Goal: Task Accomplishment & Management: Complete application form

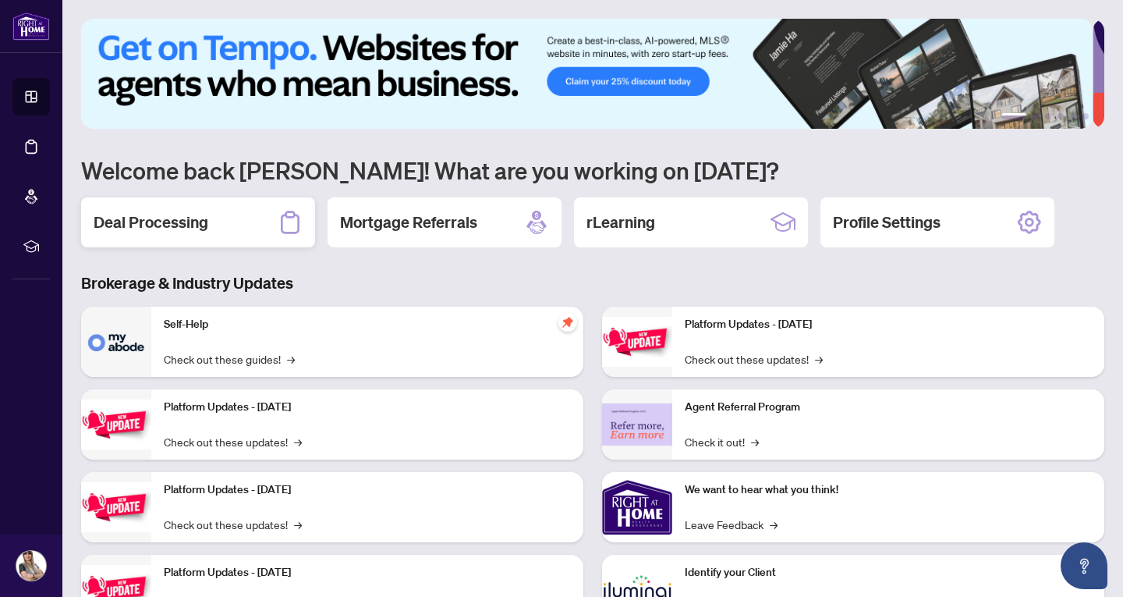
click at [239, 225] on div "Deal Processing" at bounding box center [198, 222] width 234 height 50
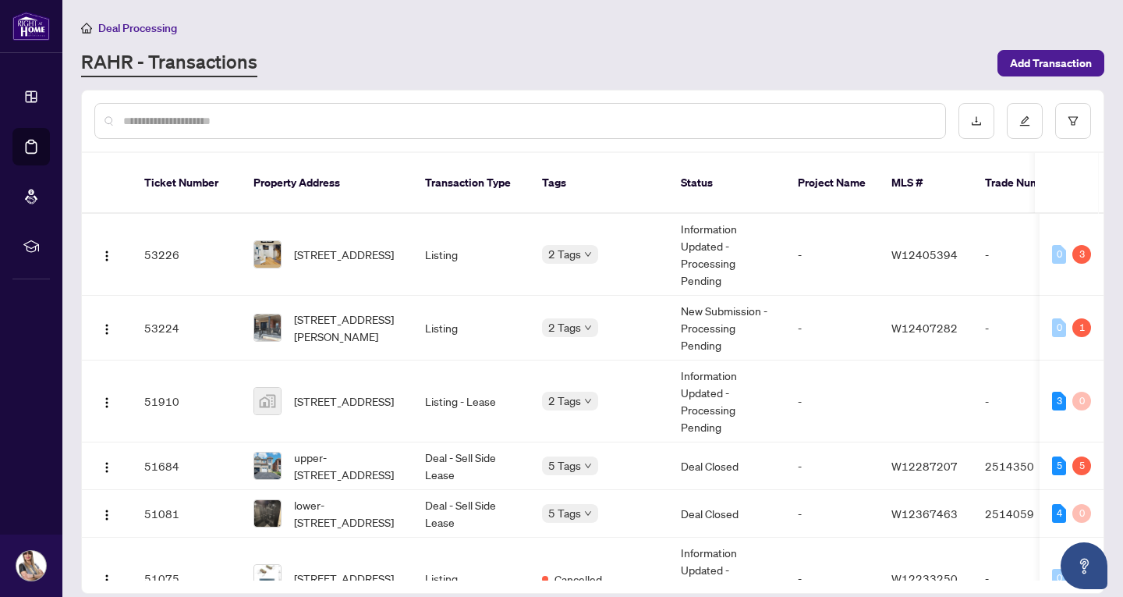
click at [401, 110] on div at bounding box center [520, 121] width 852 height 36
click at [403, 116] on input "text" at bounding box center [528, 120] width 810 height 17
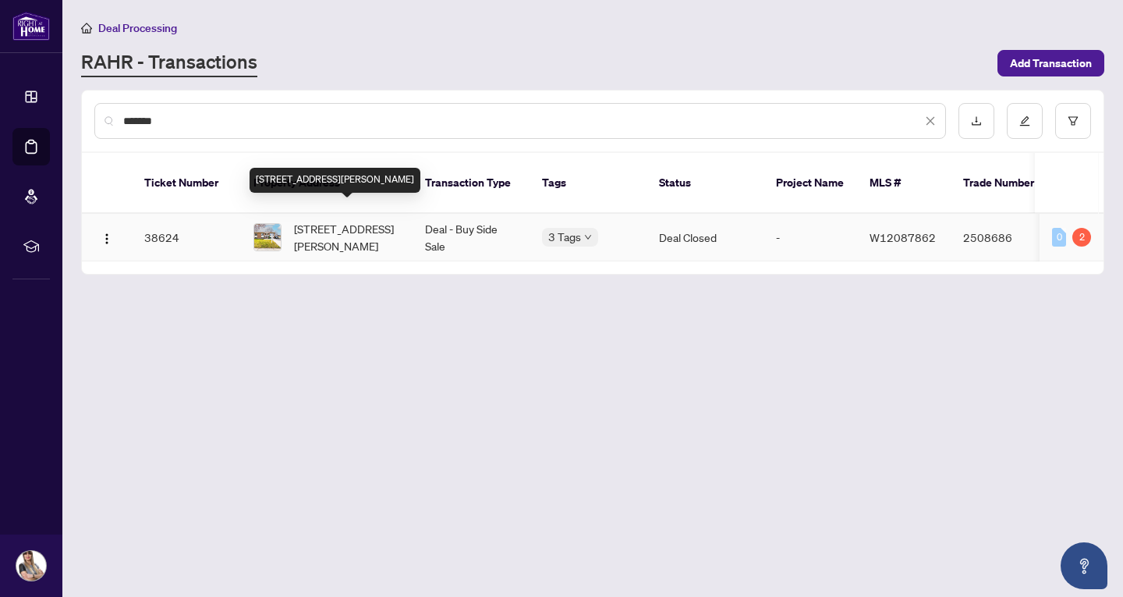
type input "*******"
click at [333, 220] on span "[STREET_ADDRESS][PERSON_NAME]" at bounding box center [347, 237] width 106 height 34
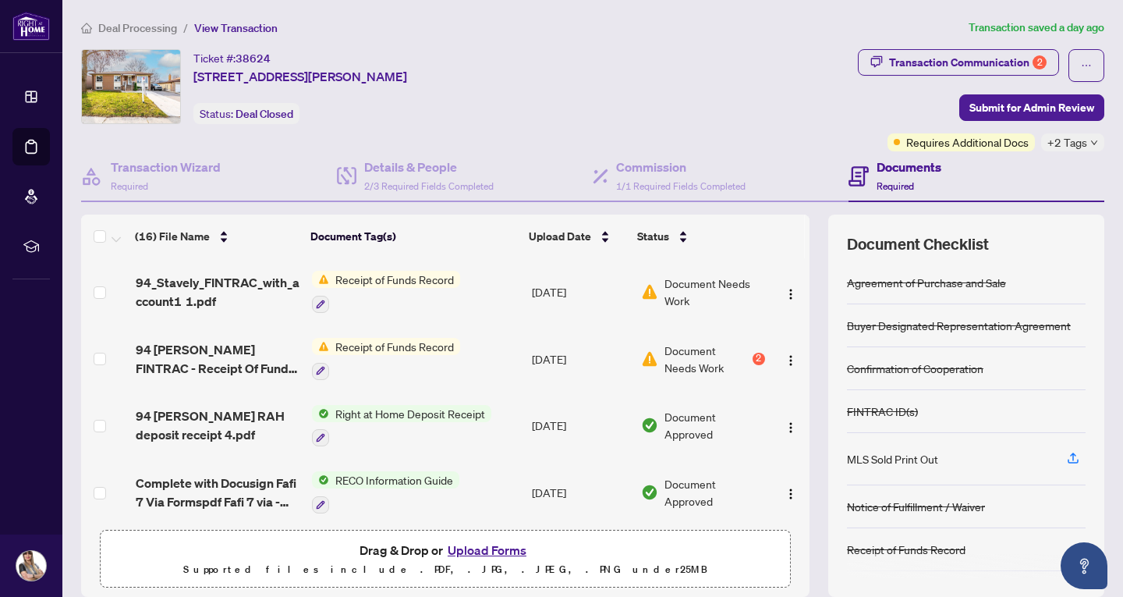
click at [401, 276] on span "Receipt of Funds Record" at bounding box center [394, 279] width 131 height 17
click at [228, 284] on span "94_Stavely_FINTRAC_with_account1 1.pdf" at bounding box center [218, 291] width 164 height 37
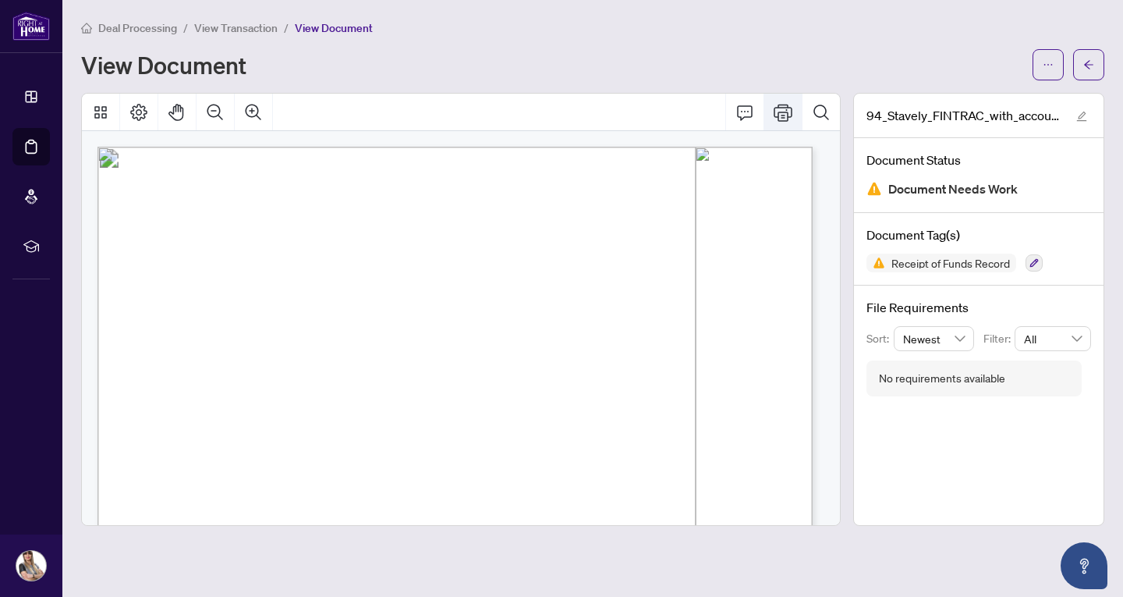
click at [786, 107] on icon "Print" at bounding box center [783, 112] width 19 height 19
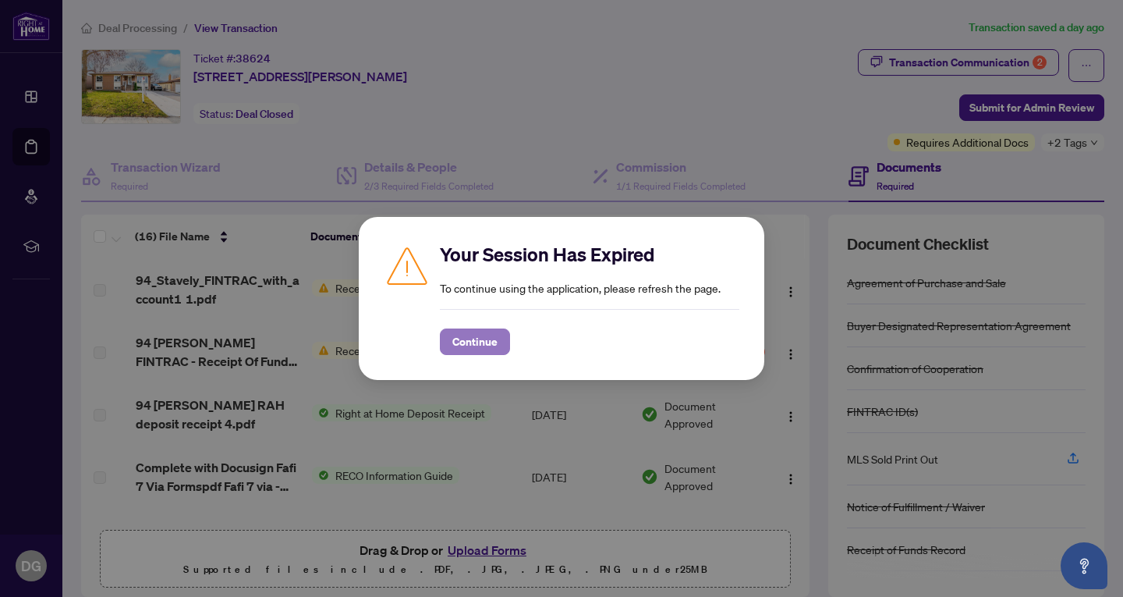
click at [477, 343] on span "Continue" at bounding box center [474, 341] width 45 height 25
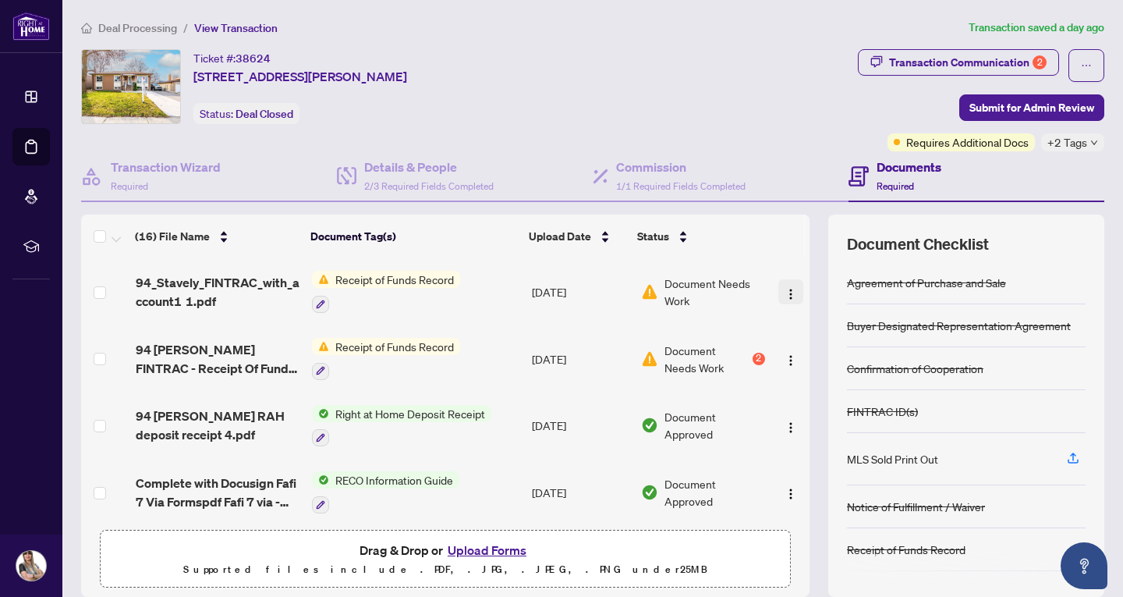
click at [785, 288] on img "button" at bounding box center [791, 294] width 12 height 12
click at [499, 548] on button "Upload Forms" at bounding box center [487, 550] width 88 height 20
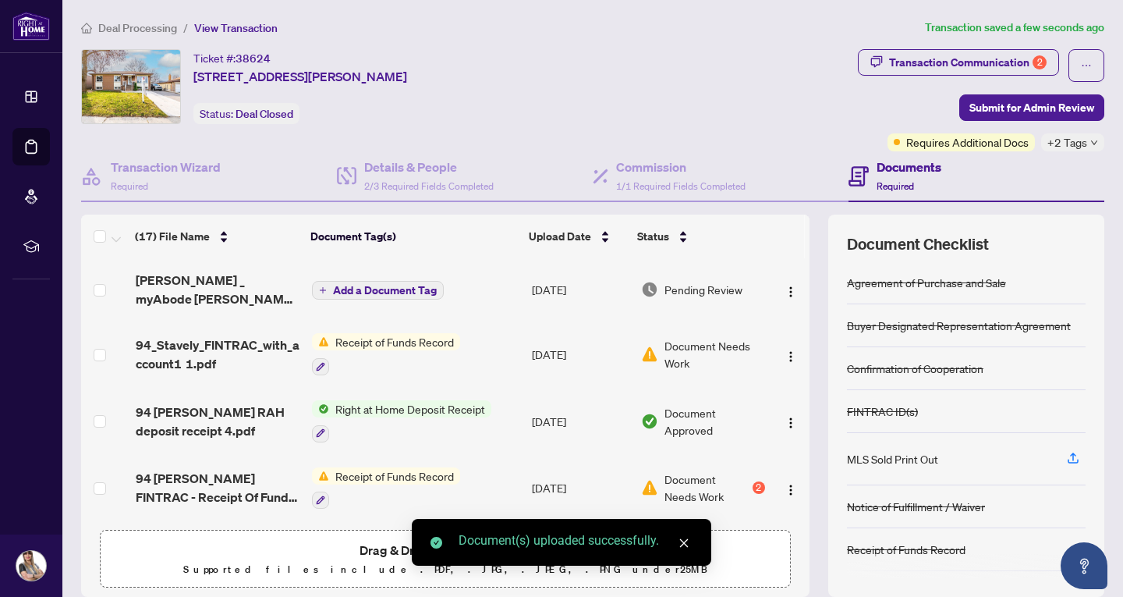
click at [321, 286] on icon "plus" at bounding box center [323, 290] width 8 height 8
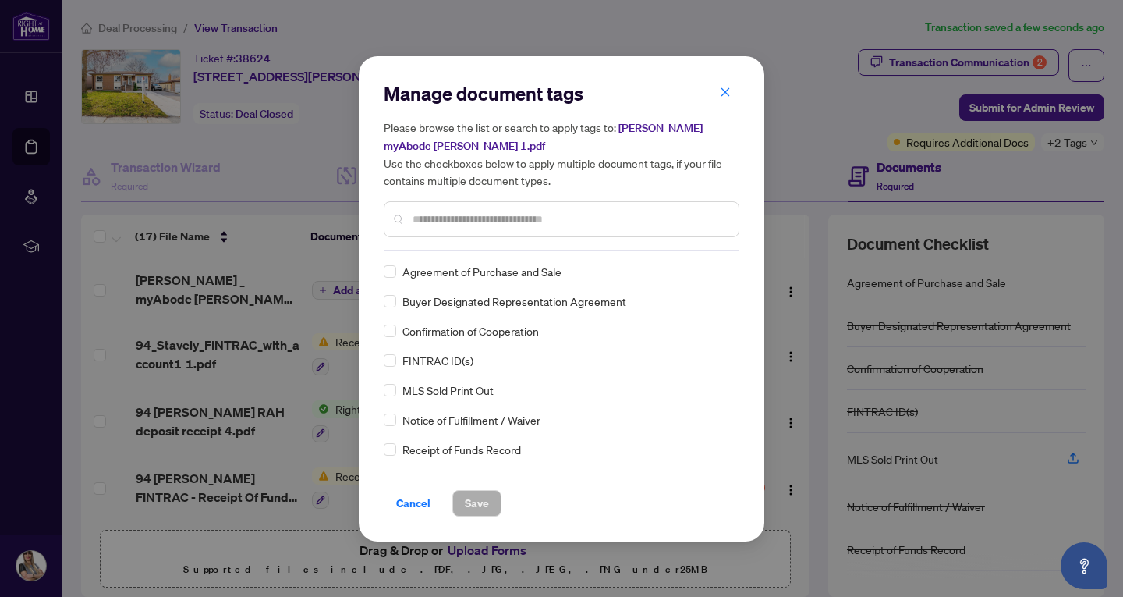
click at [545, 215] on input "text" at bounding box center [570, 219] width 314 height 17
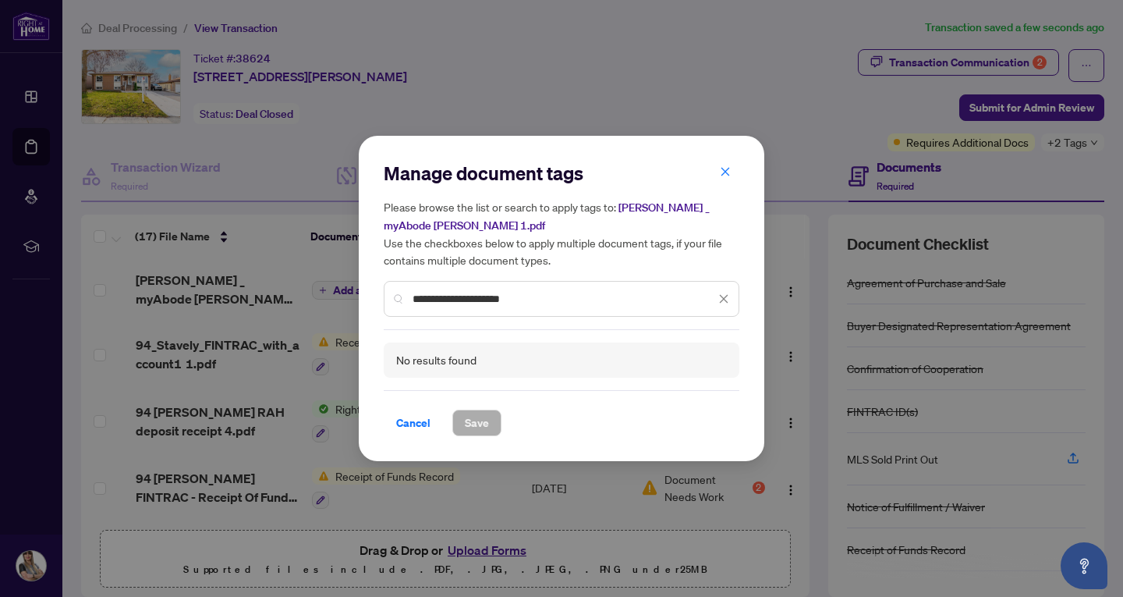
click at [436, 301] on input "**********" at bounding box center [564, 298] width 303 height 17
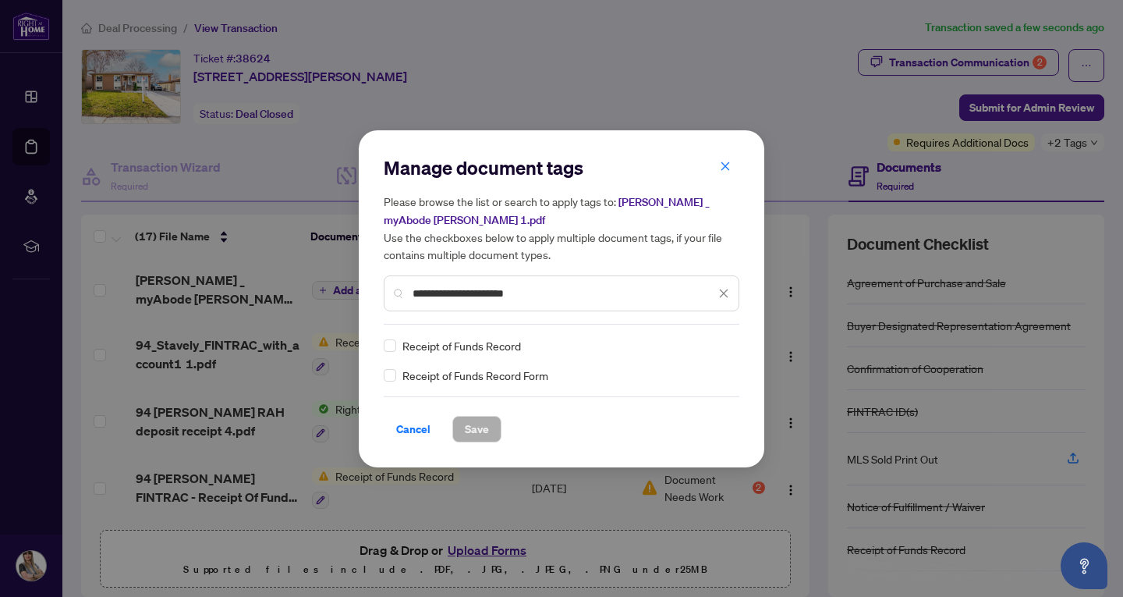
type input "**********"
click at [478, 431] on span "Save" at bounding box center [477, 429] width 24 height 25
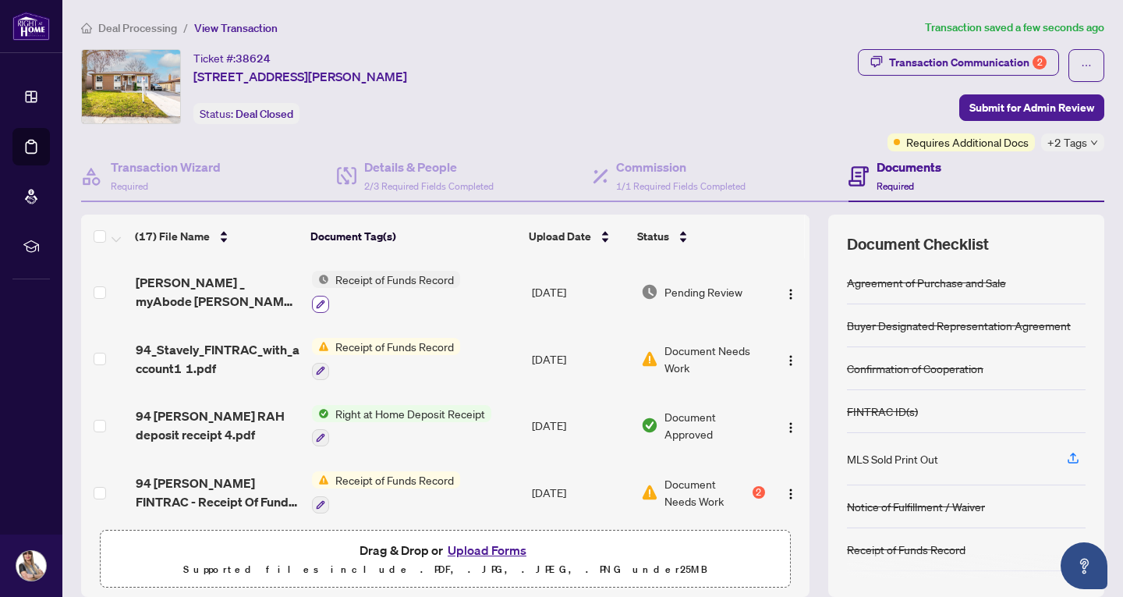
click at [316, 301] on icon "button" at bounding box center [320, 304] width 9 height 9
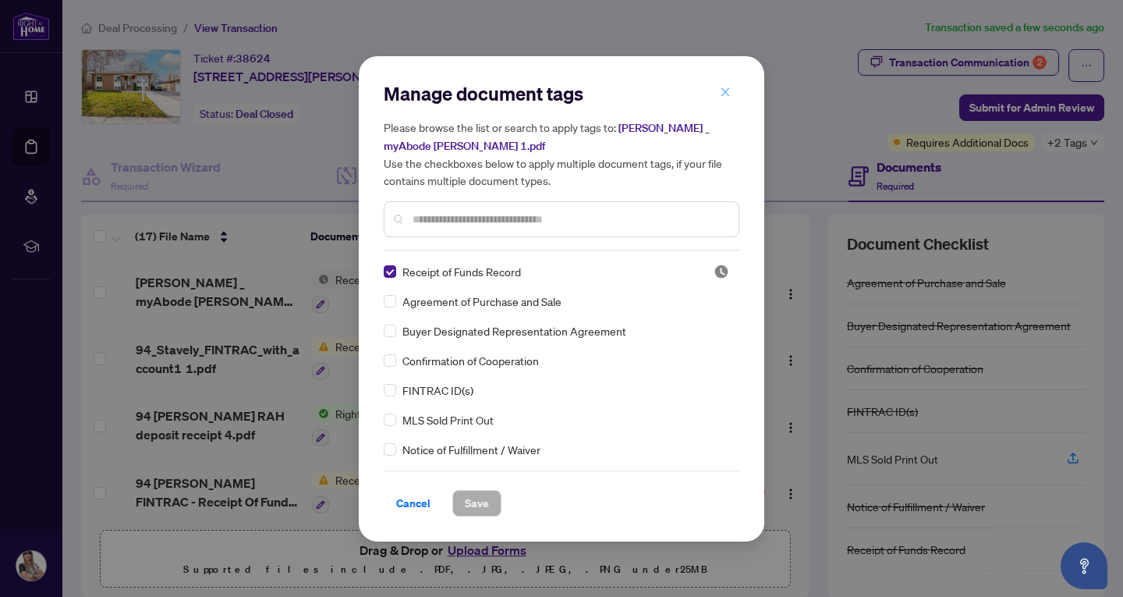
click at [730, 93] on icon "close" at bounding box center [725, 92] width 11 height 11
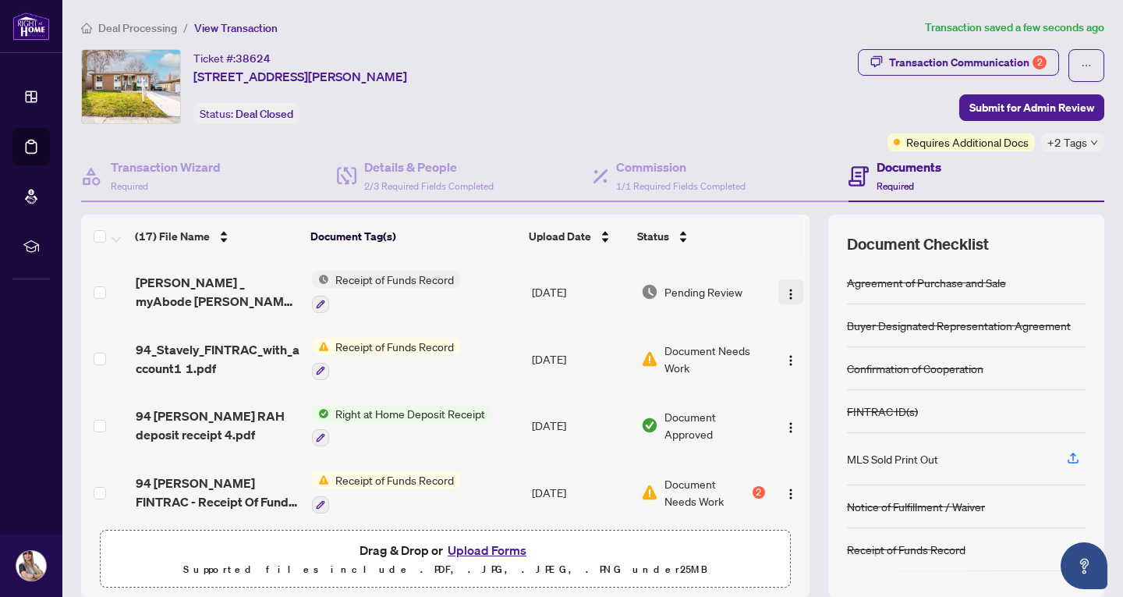
click at [782, 288] on button "button" at bounding box center [791, 291] width 25 height 25
click at [999, 106] on span "Submit for Admin Review" at bounding box center [1032, 107] width 125 height 25
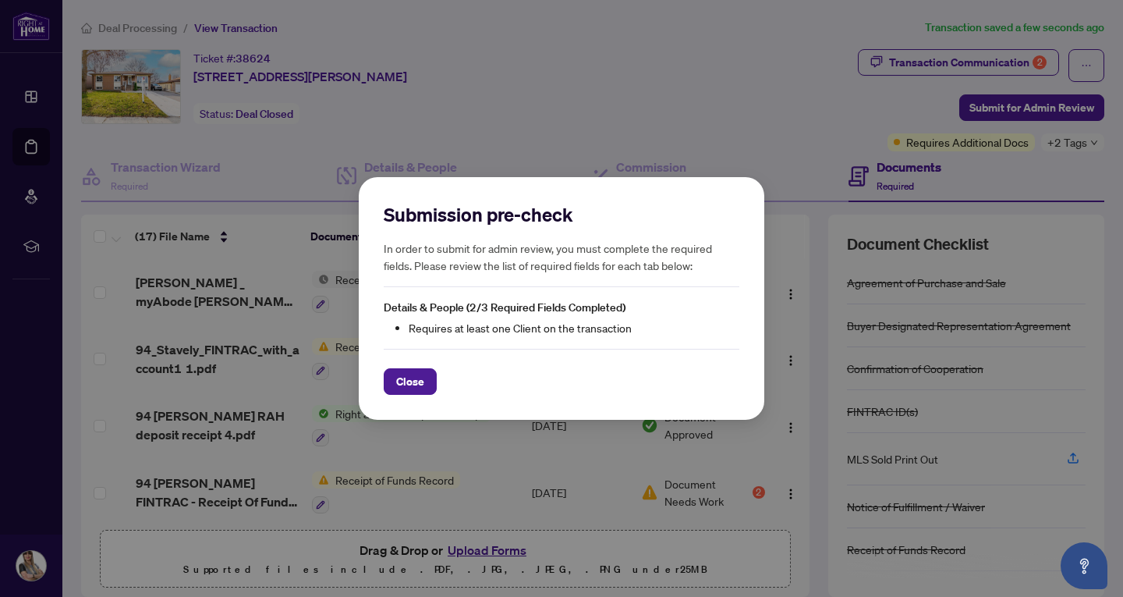
click at [628, 115] on div "Submission pre-check In order to submit for admin review, you must complete the…" at bounding box center [561, 298] width 1123 height 597
click at [412, 380] on span "Close" at bounding box center [410, 381] width 28 height 25
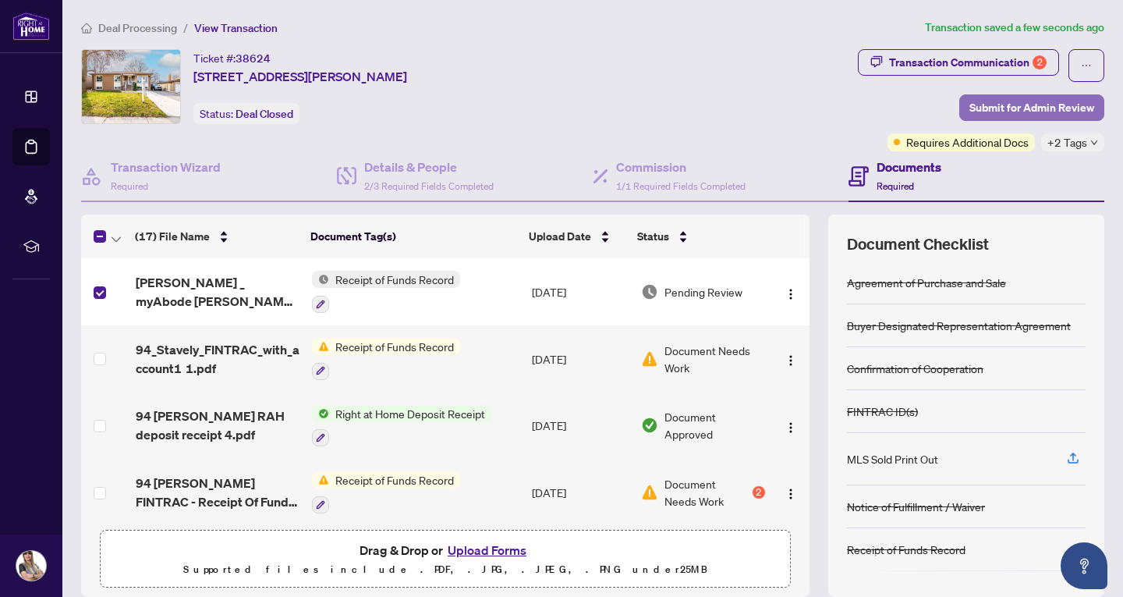
click at [1056, 98] on span "Submit for Admin Review" at bounding box center [1032, 107] width 125 height 25
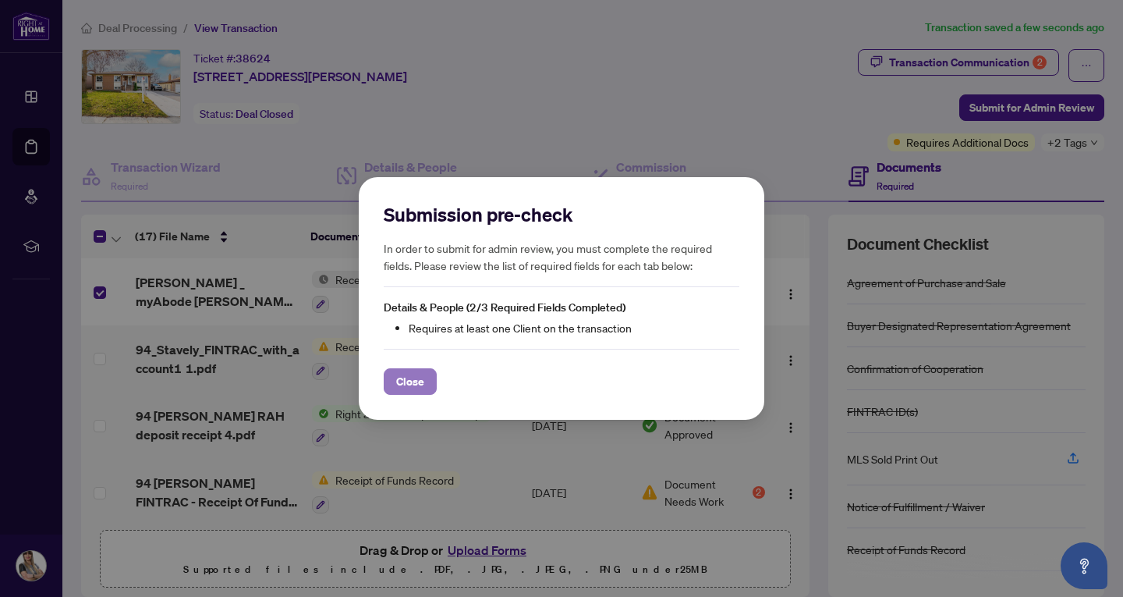
click at [420, 381] on span "Close" at bounding box center [410, 381] width 28 height 25
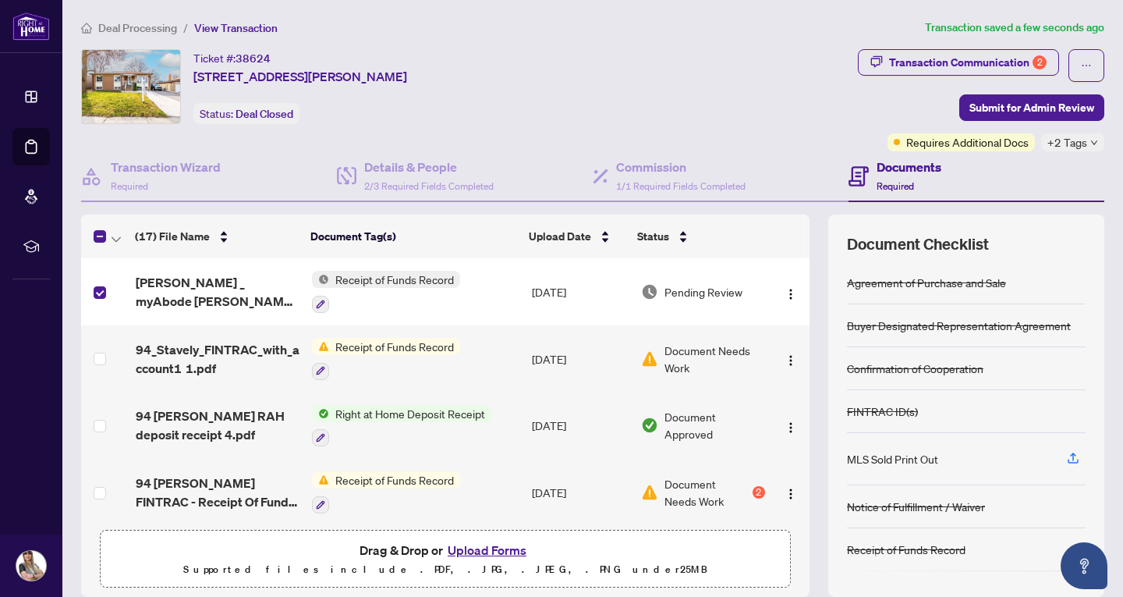
click at [399, 279] on span "Receipt of Funds Record" at bounding box center [394, 279] width 131 height 17
click at [701, 289] on span "Pending Review" at bounding box center [704, 291] width 78 height 17
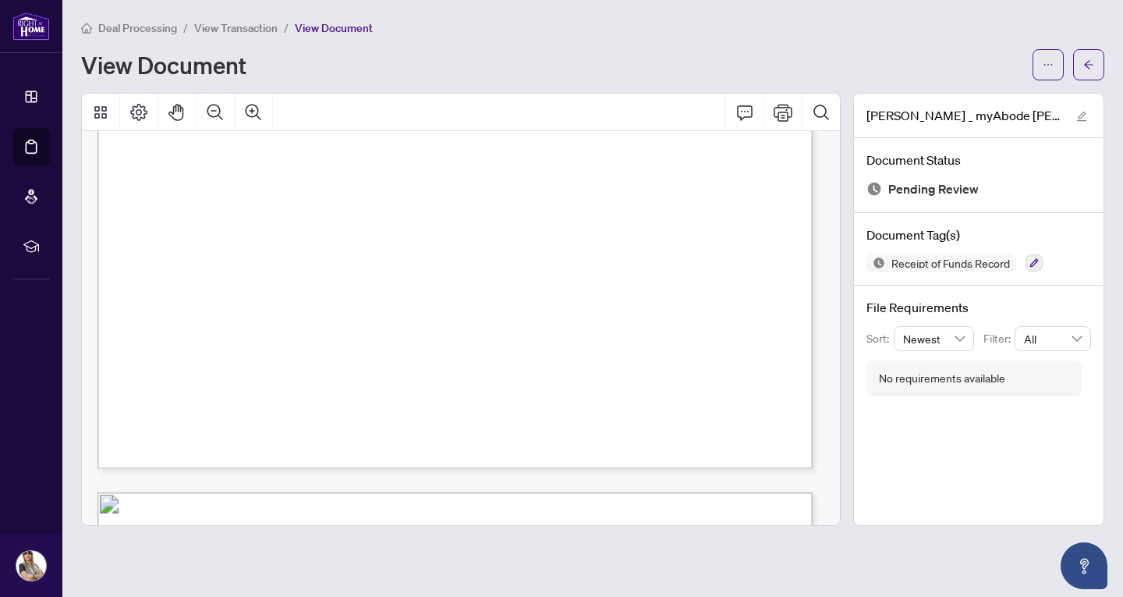
scroll to position [85, 0]
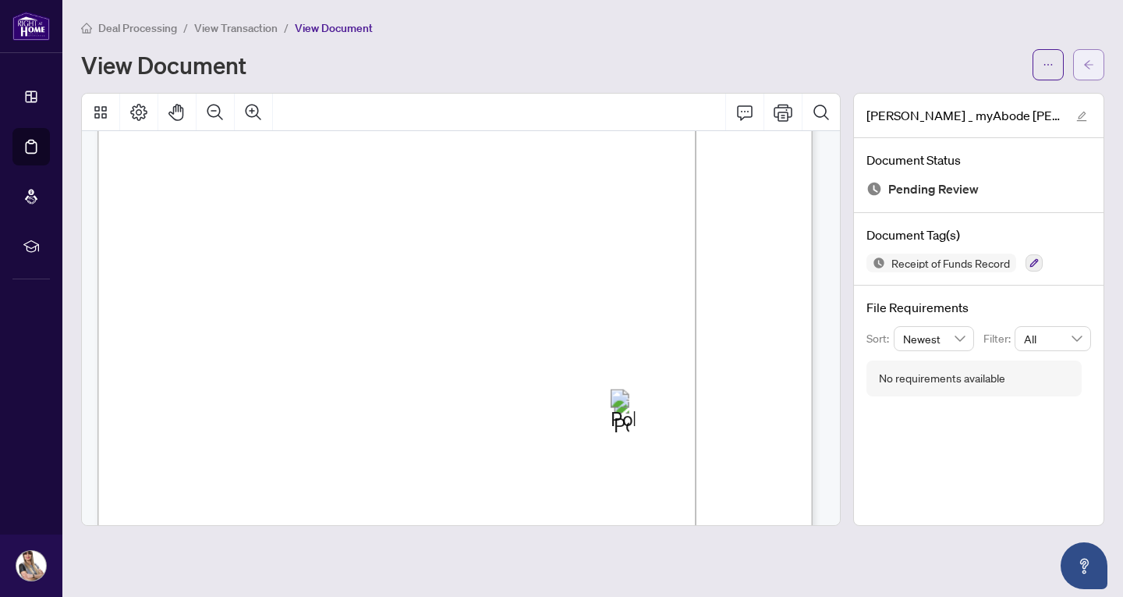
click at [1076, 69] on button "button" at bounding box center [1088, 64] width 31 height 31
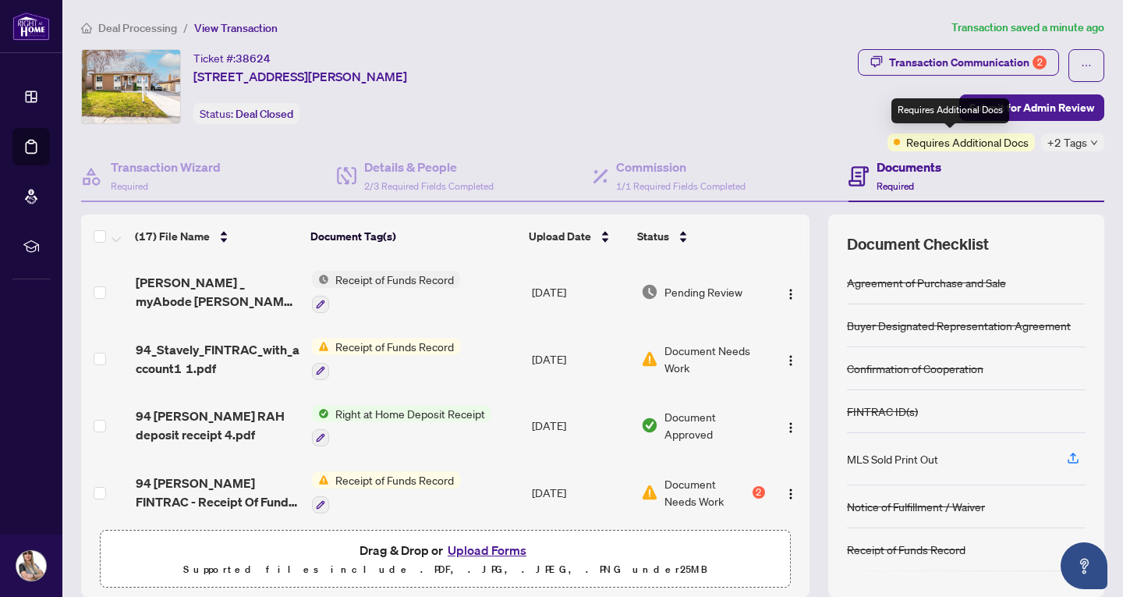
click at [960, 144] on span "Requires Additional Docs" at bounding box center [968, 141] width 122 height 17
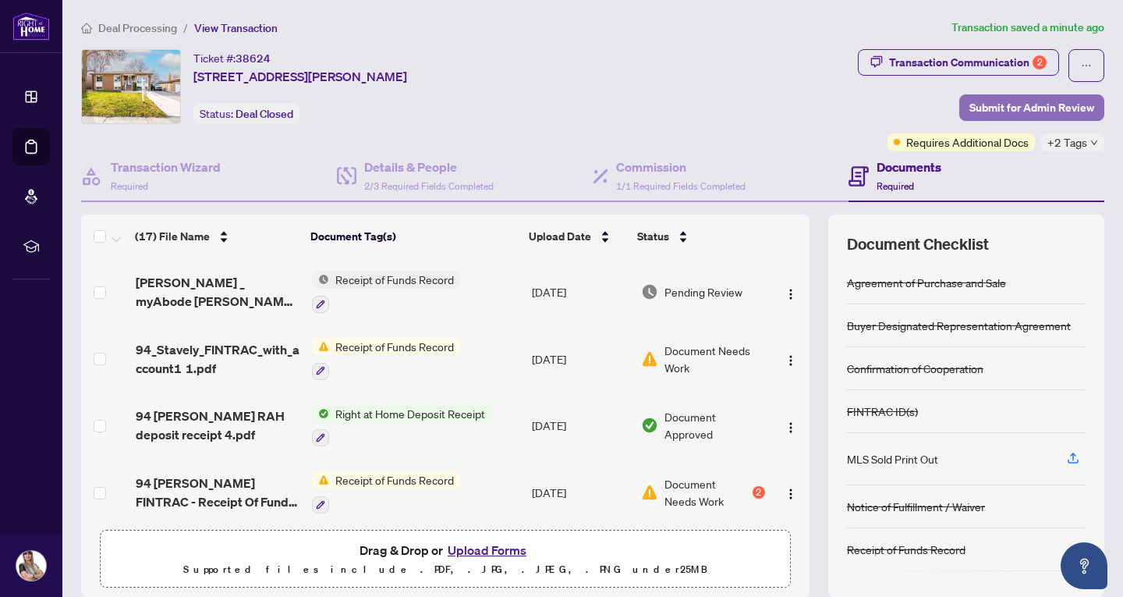
click at [1034, 105] on span "Submit for Admin Review" at bounding box center [1032, 107] width 125 height 25
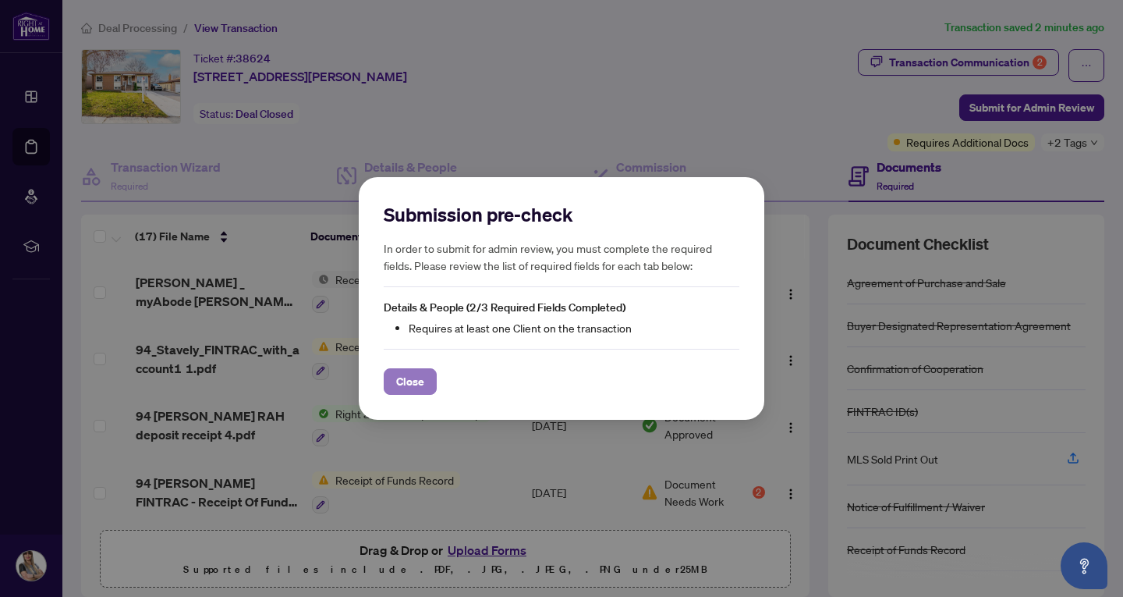
click at [410, 382] on span "Close" at bounding box center [410, 381] width 28 height 25
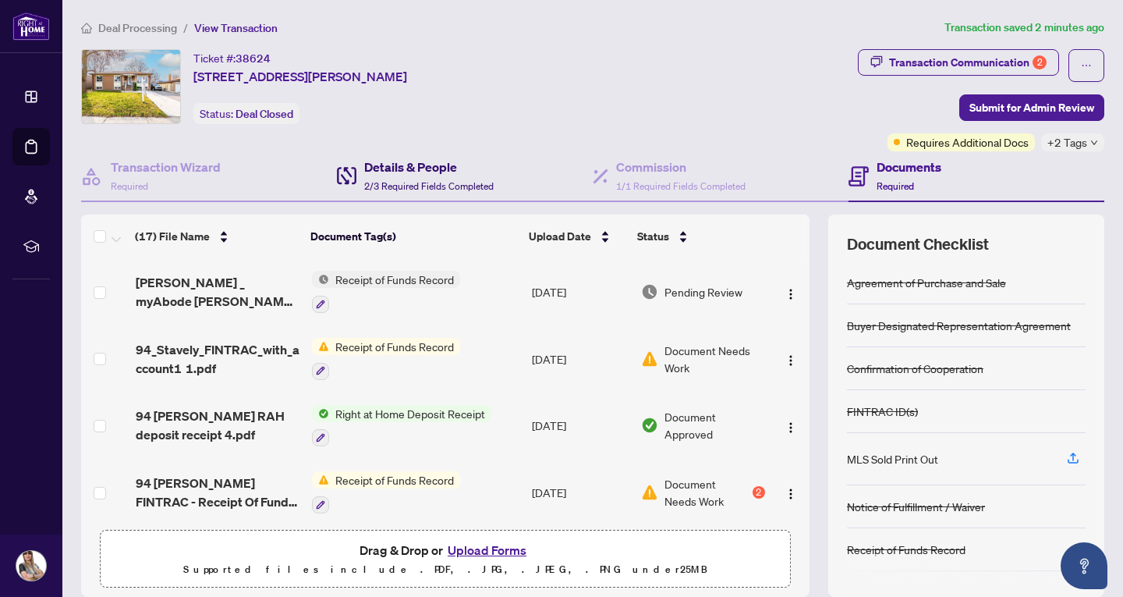
click at [406, 176] on div "Details & People 2/3 Required Fields Completed" at bounding box center [429, 176] width 130 height 37
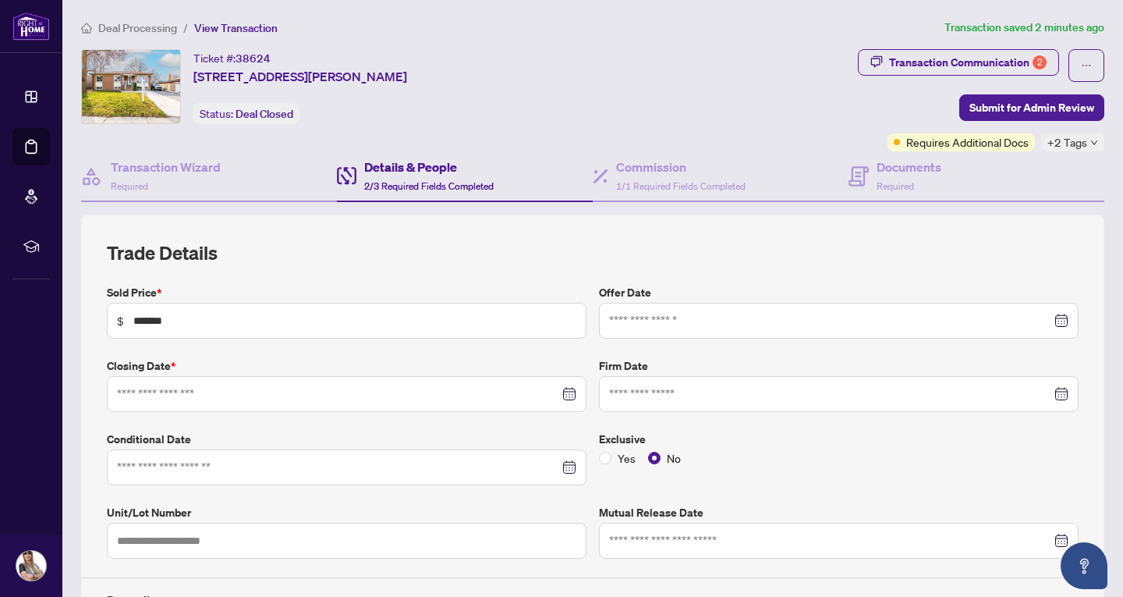
type input "**********"
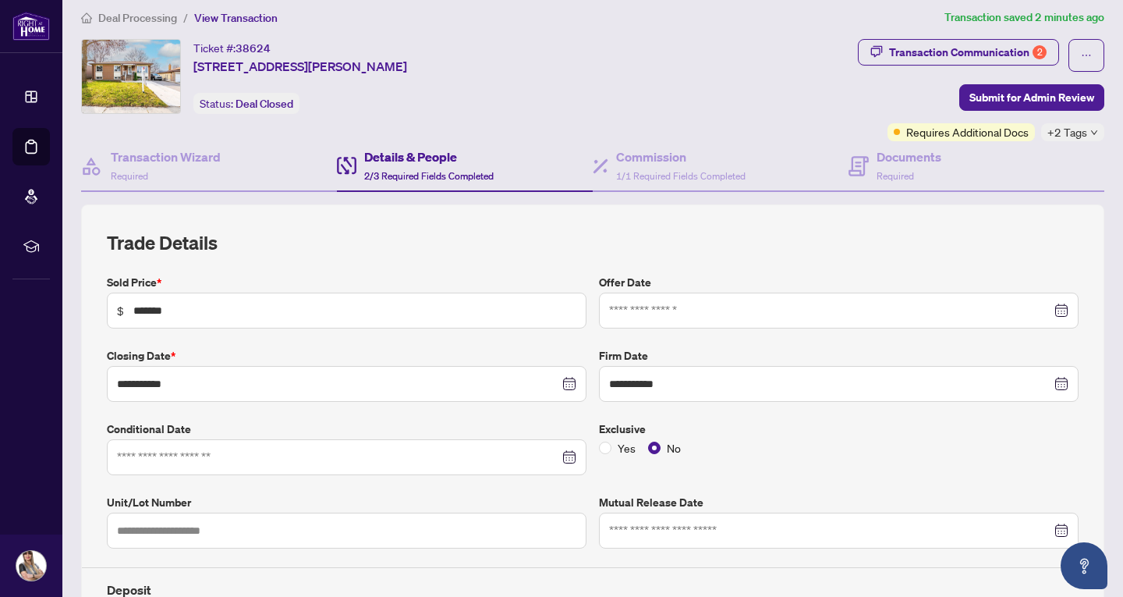
scroll to position [496, 0]
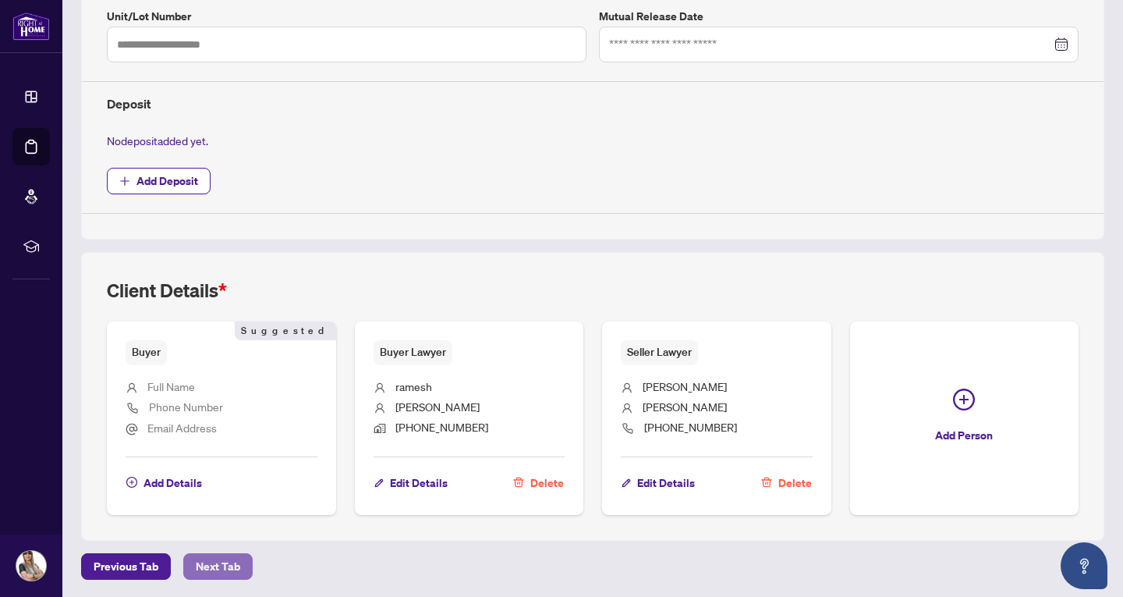
click at [218, 571] on span "Next Tab" at bounding box center [218, 566] width 44 height 25
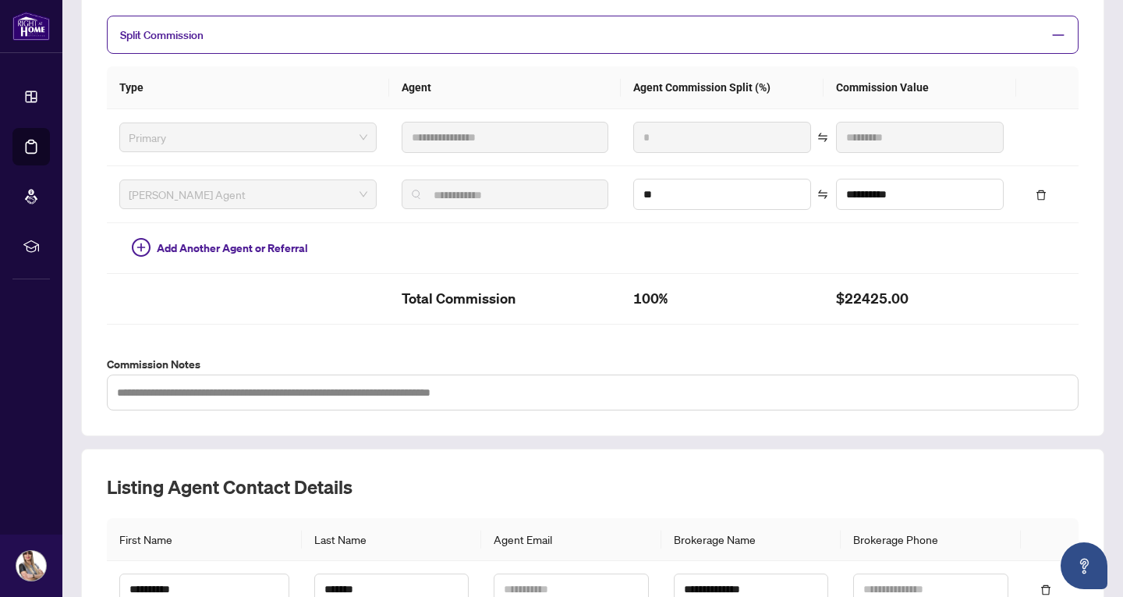
scroll to position [490, 0]
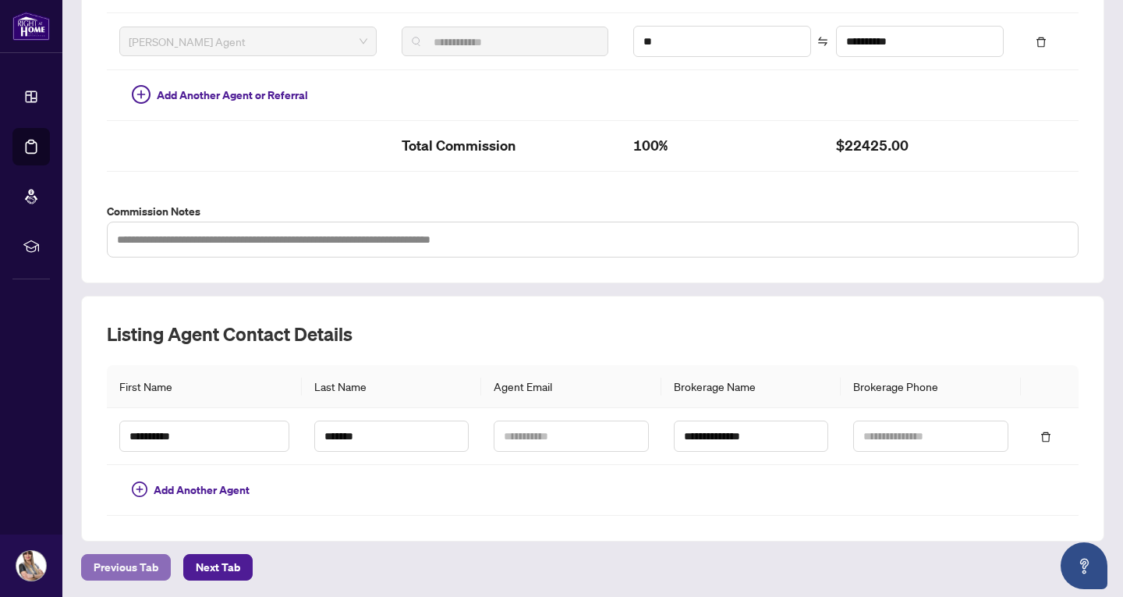
click at [128, 555] on span "Previous Tab" at bounding box center [126, 567] width 65 height 25
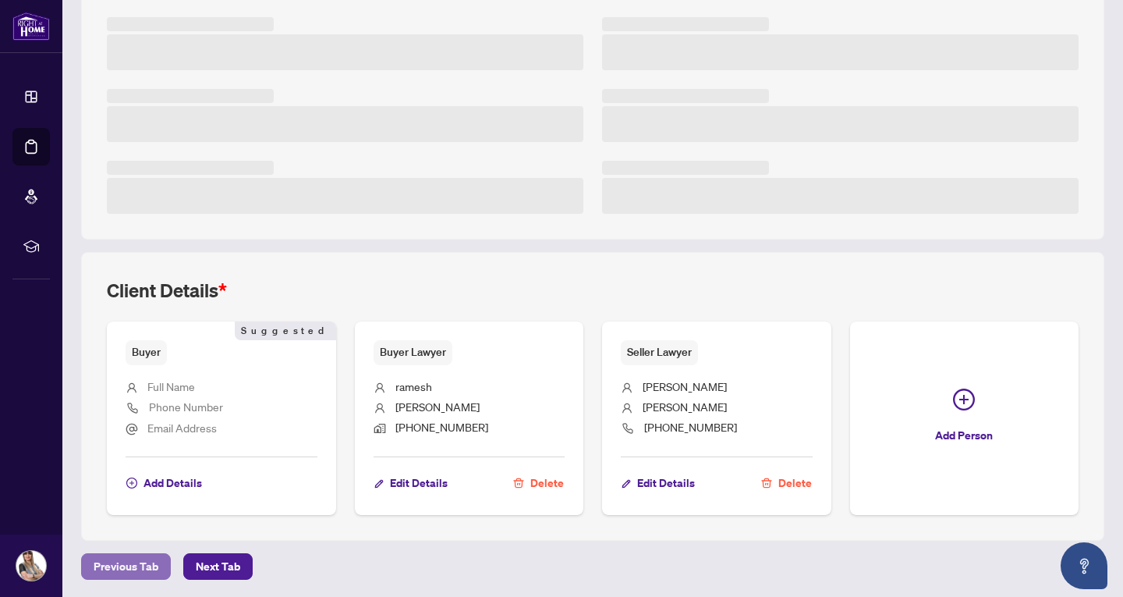
scroll to position [490, 0]
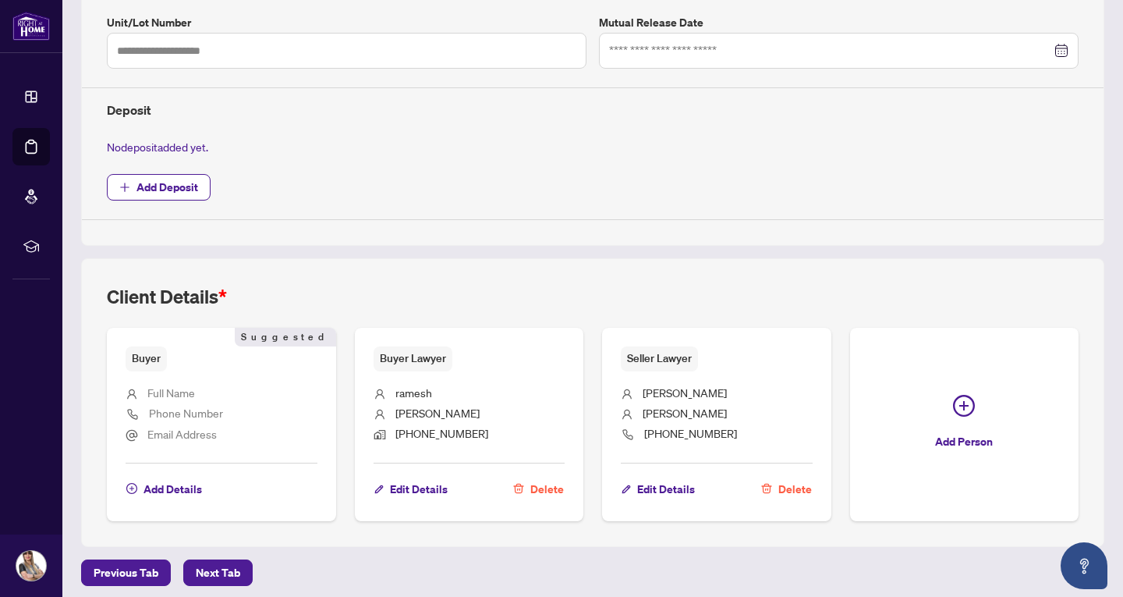
click at [186, 387] on span "Full Name" at bounding box center [171, 392] width 48 height 14
click at [176, 488] on span "Add Details" at bounding box center [173, 489] width 59 height 25
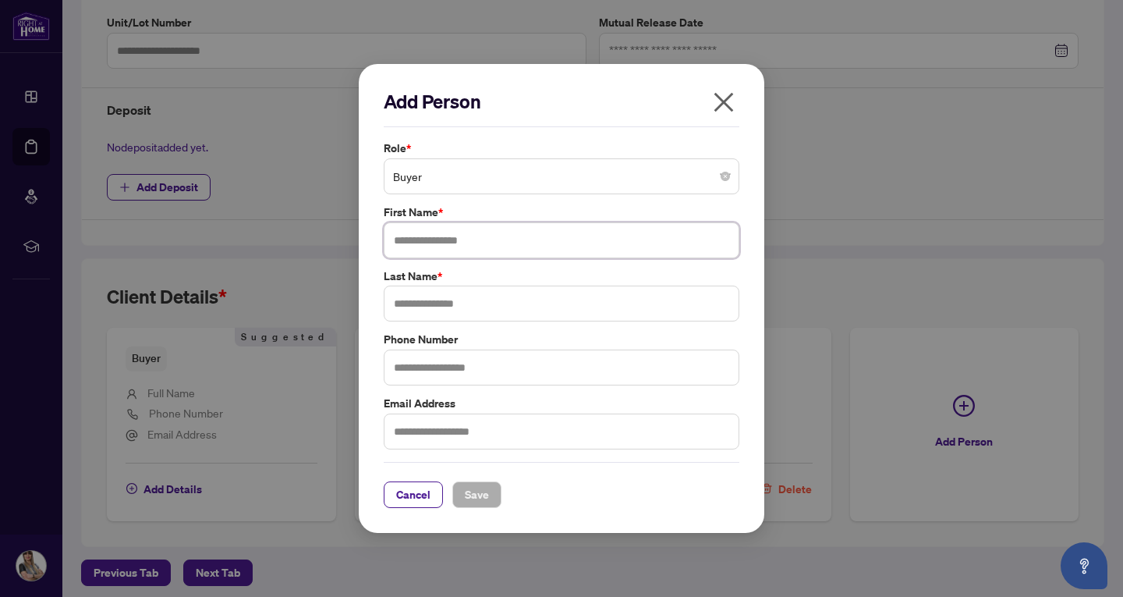
click at [447, 250] on input "text" at bounding box center [562, 240] width 356 height 36
paste input "**********"
drag, startPoint x: 435, startPoint y: 241, endPoint x: 519, endPoint y: 252, distance: 84.2
click at [519, 252] on input "**********" at bounding box center [562, 240] width 356 height 36
type input "**********"
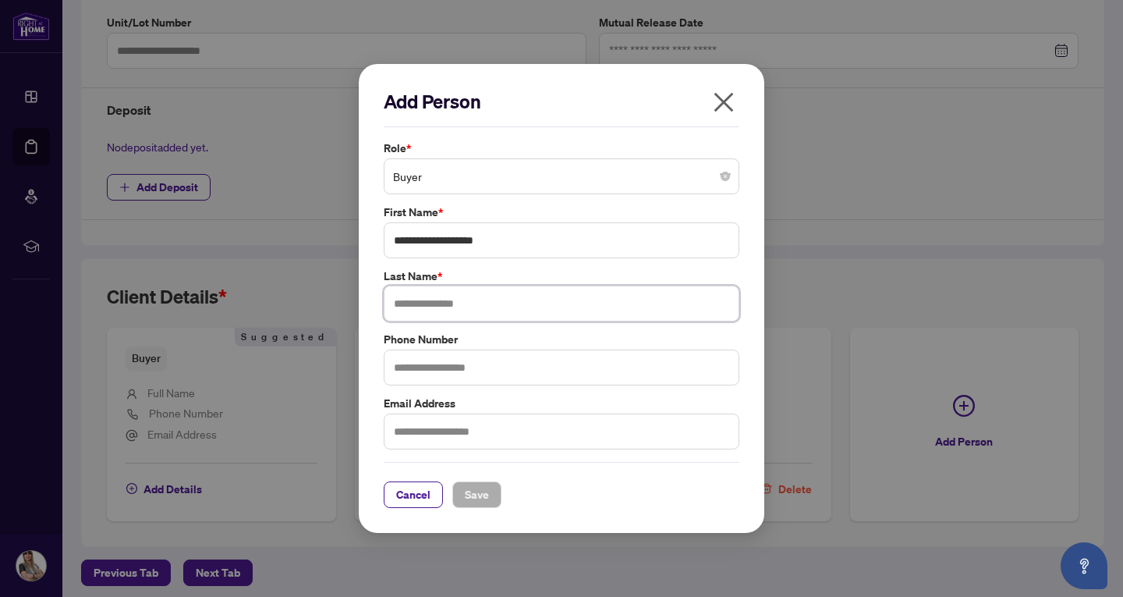
click at [467, 307] on input "text" at bounding box center [562, 304] width 356 height 36
paste input "**********"
type input "**********"
drag, startPoint x: 435, startPoint y: 244, endPoint x: 545, endPoint y: 256, distance: 110.6
click at [545, 256] on input "**********" at bounding box center [562, 240] width 356 height 36
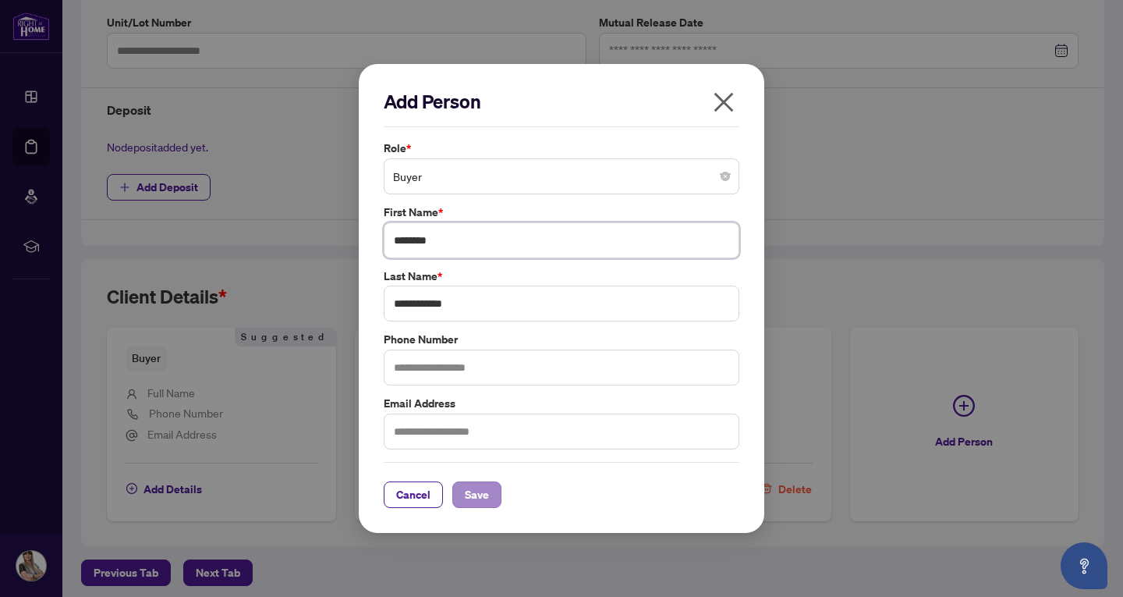
type input "*******"
click at [483, 490] on span "Save" at bounding box center [477, 494] width 24 height 25
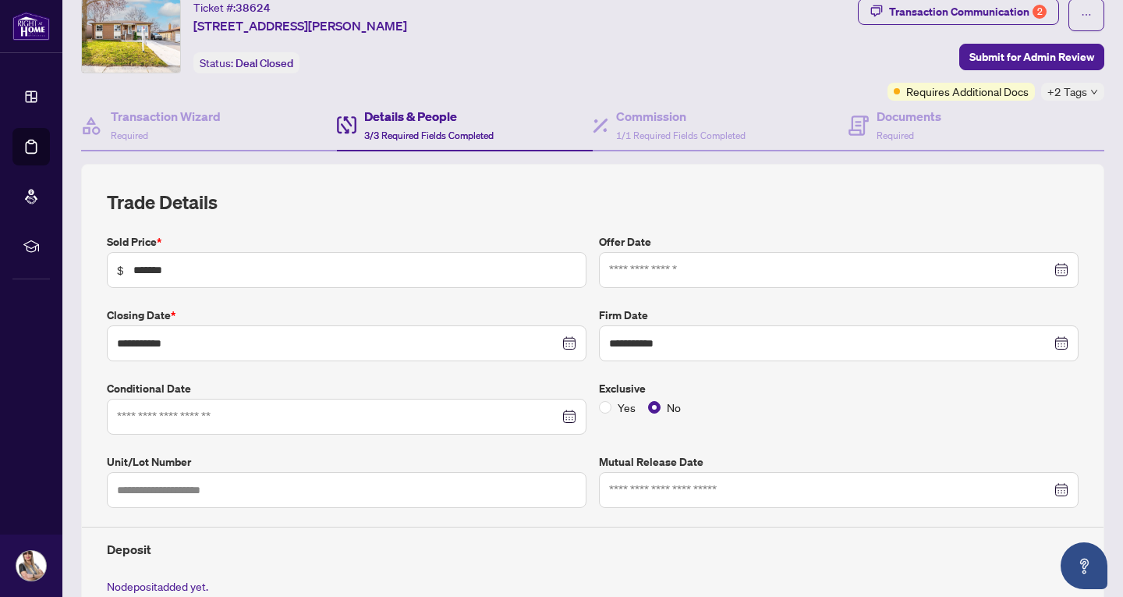
scroll to position [50, 0]
click at [1006, 59] on span "Submit for Admin Review" at bounding box center [1032, 57] width 125 height 25
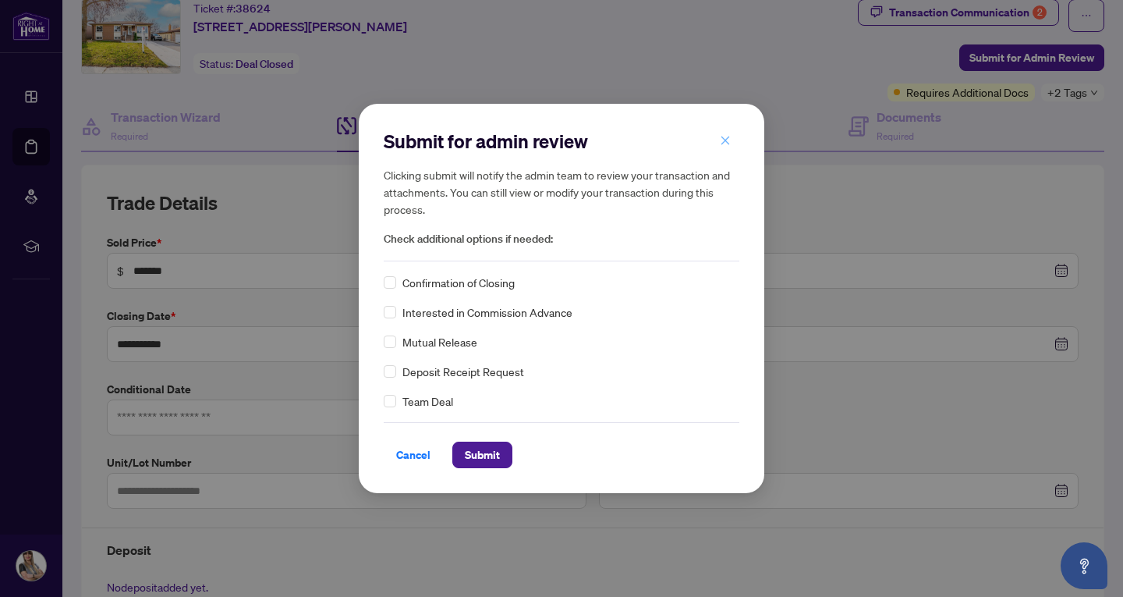
click at [728, 143] on icon "close" at bounding box center [726, 140] width 9 height 9
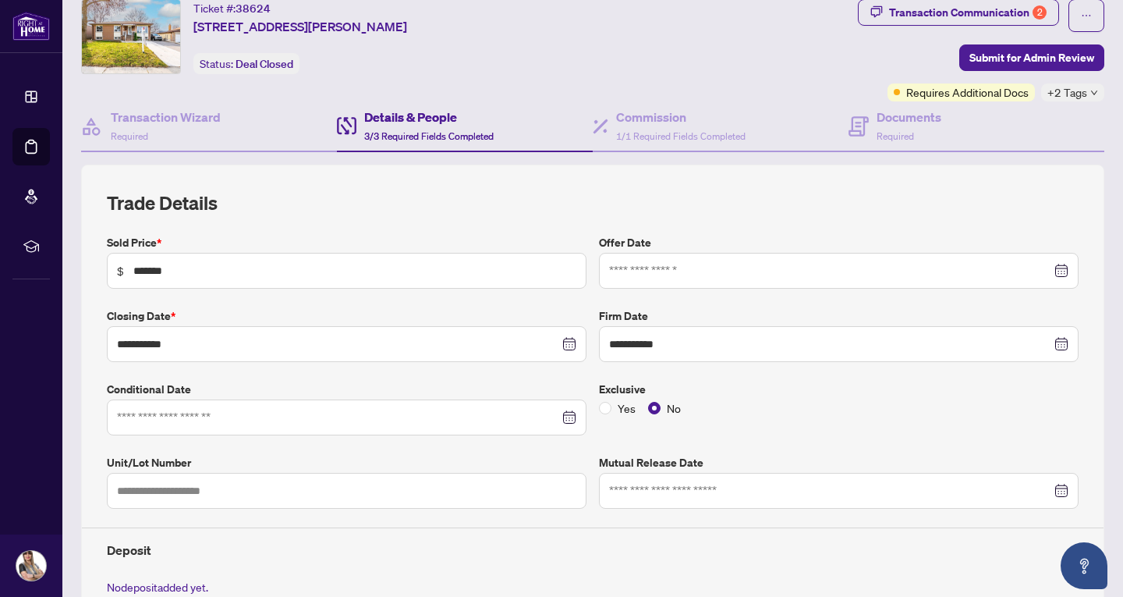
scroll to position [0, 0]
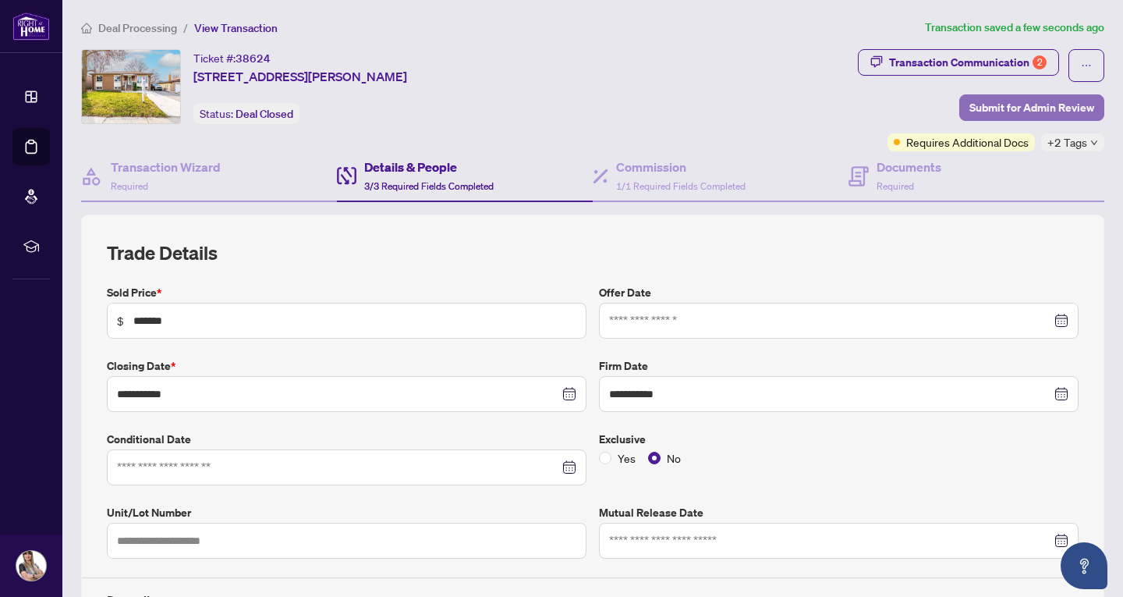
click at [1029, 111] on span "Submit for Admin Review" at bounding box center [1032, 107] width 125 height 25
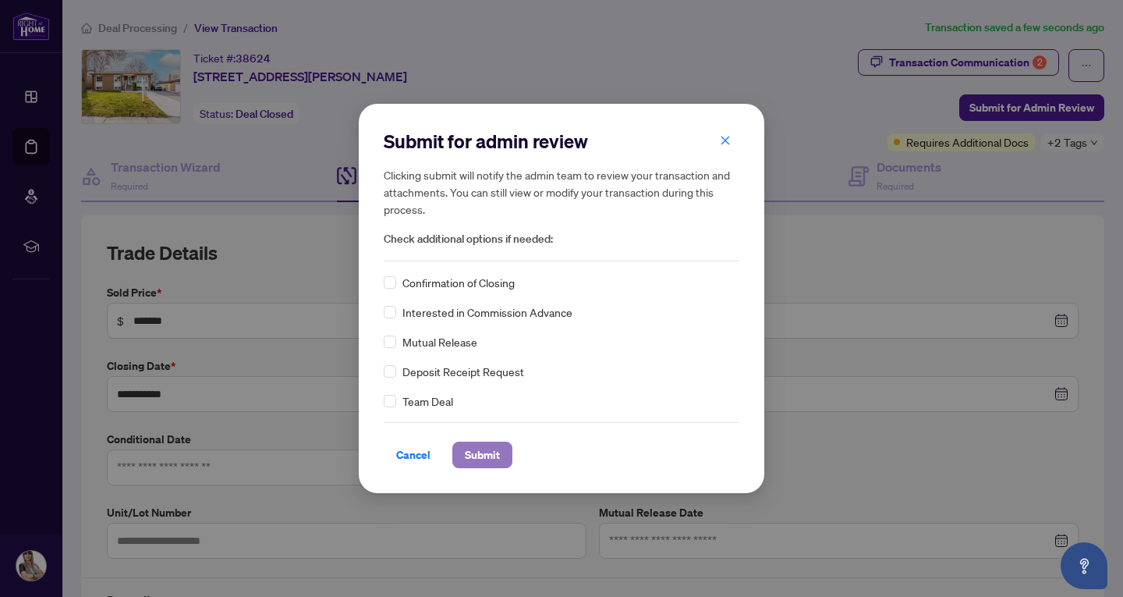
click at [485, 445] on span "Submit" at bounding box center [482, 454] width 35 height 25
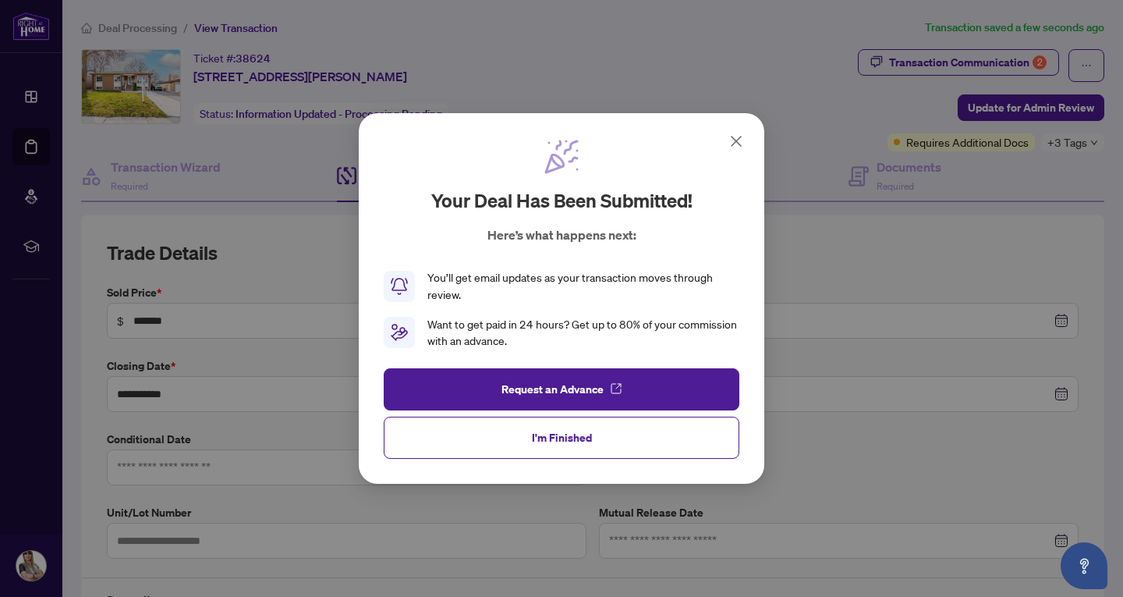
click at [736, 140] on icon at bounding box center [736, 141] width 9 height 9
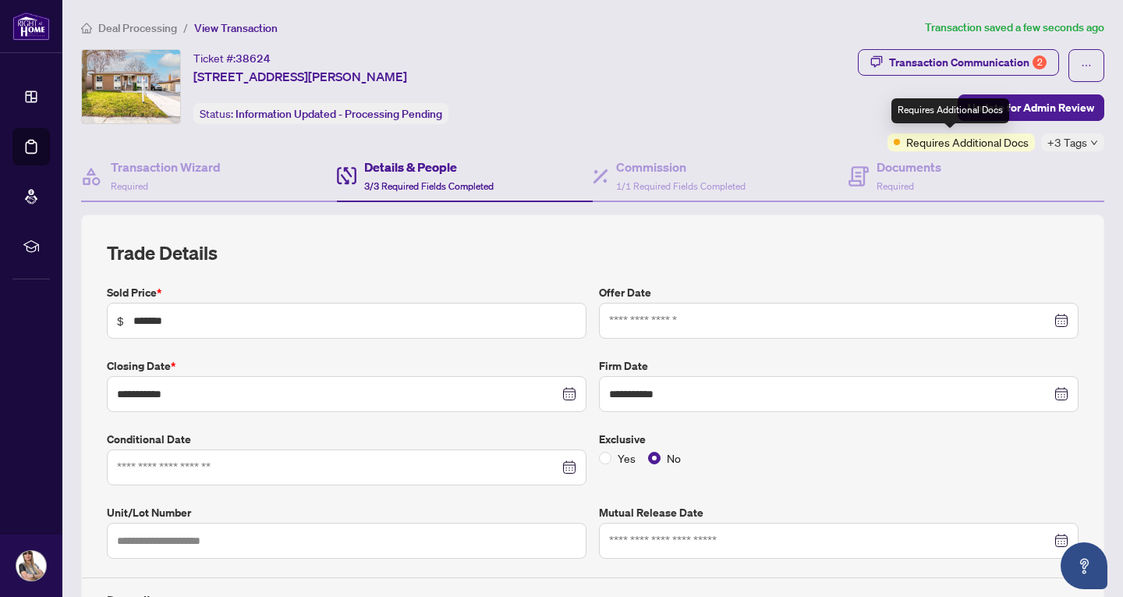
click at [958, 144] on span "Requires Additional Docs" at bounding box center [968, 141] width 122 height 17
click at [1091, 144] on icon "down" at bounding box center [1095, 143] width 8 height 8
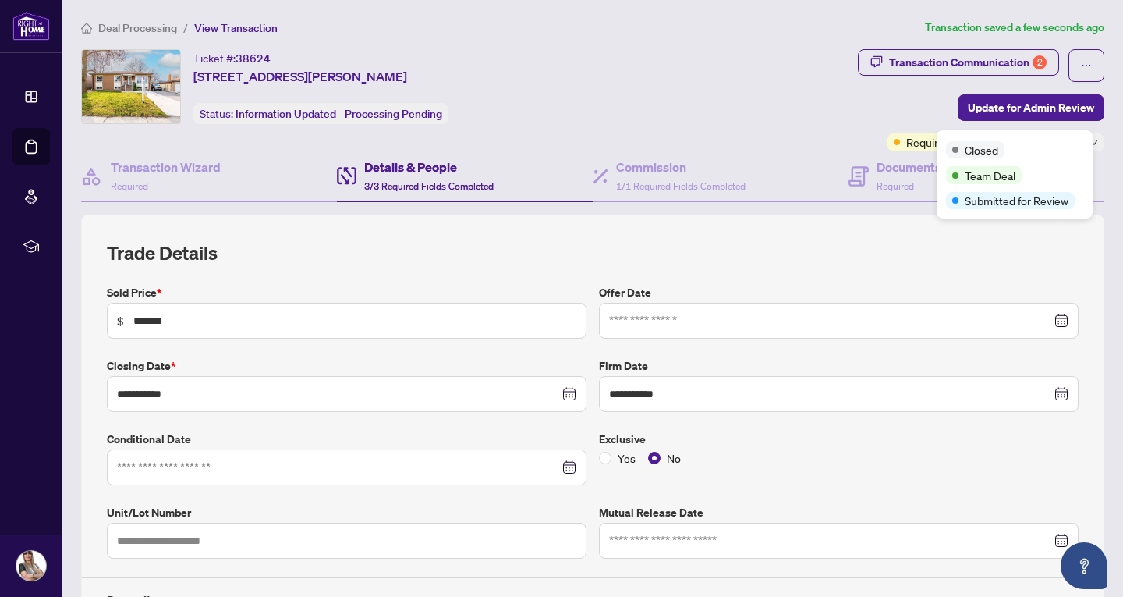
click at [1080, 144] on div "Closed" at bounding box center [1014, 149] width 137 height 19
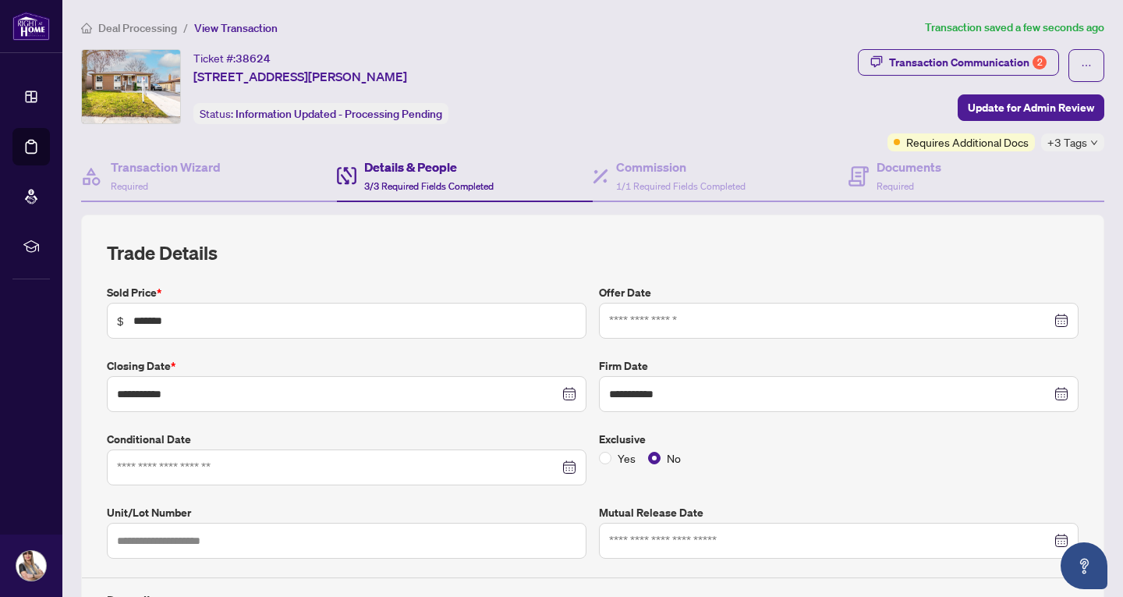
click at [746, 104] on div "Ticket #: 38624 94 Stavely Cres, Toronto, Ontario M9W 2C8, Canada Status: Infor…" at bounding box center [466, 86] width 771 height 75
click at [1081, 59] on span "button" at bounding box center [1086, 65] width 11 height 25
click at [552, 102] on div "Ticket #: 38624 94 Stavely Cres, Toronto, Ontario M9W 2C8, Canada Status: Infor…" at bounding box center [466, 86] width 771 height 75
